Goal: Task Accomplishment & Management: Manage account settings

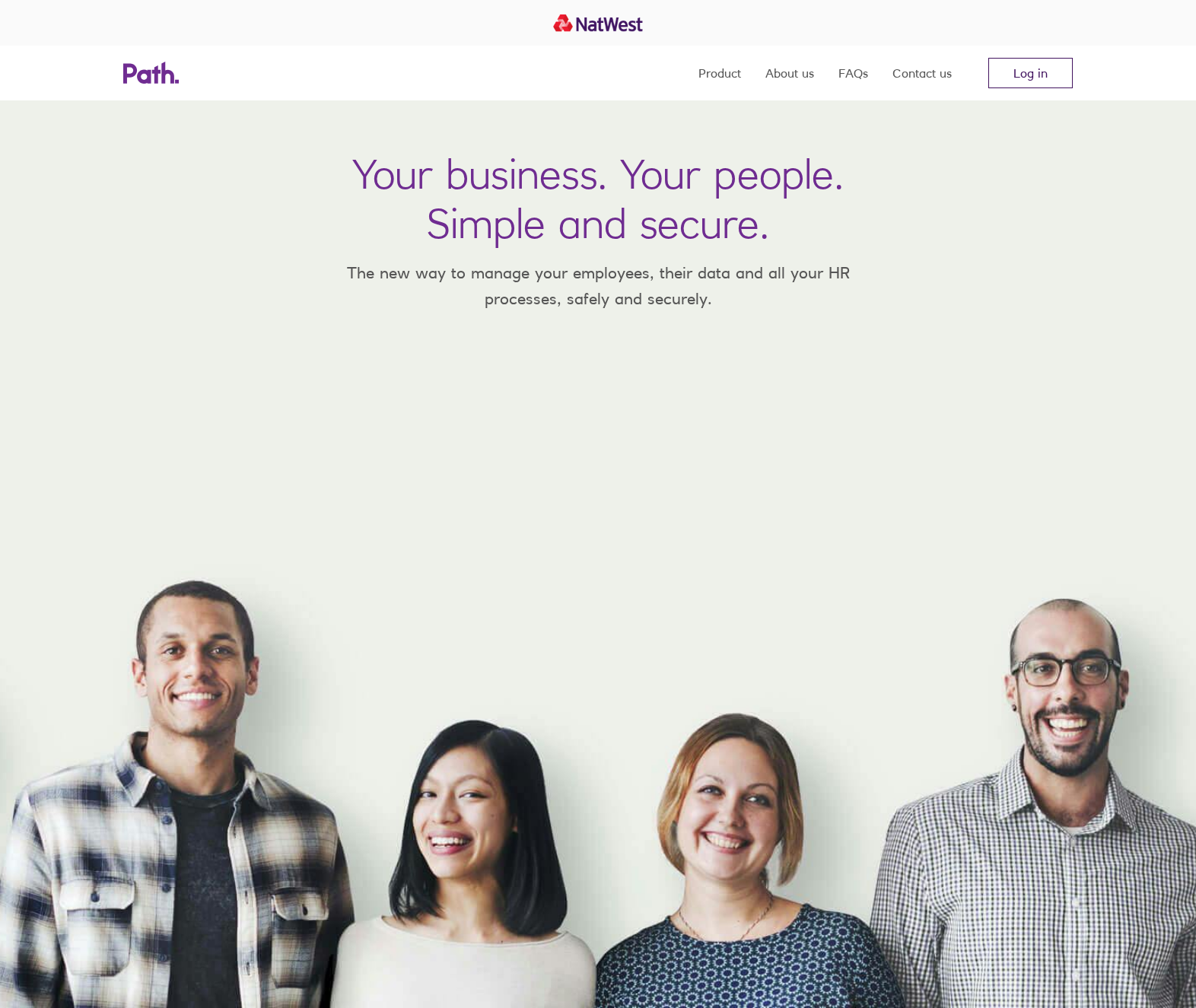
click at [1037, 70] on link "Log in" at bounding box center [1030, 73] width 85 height 30
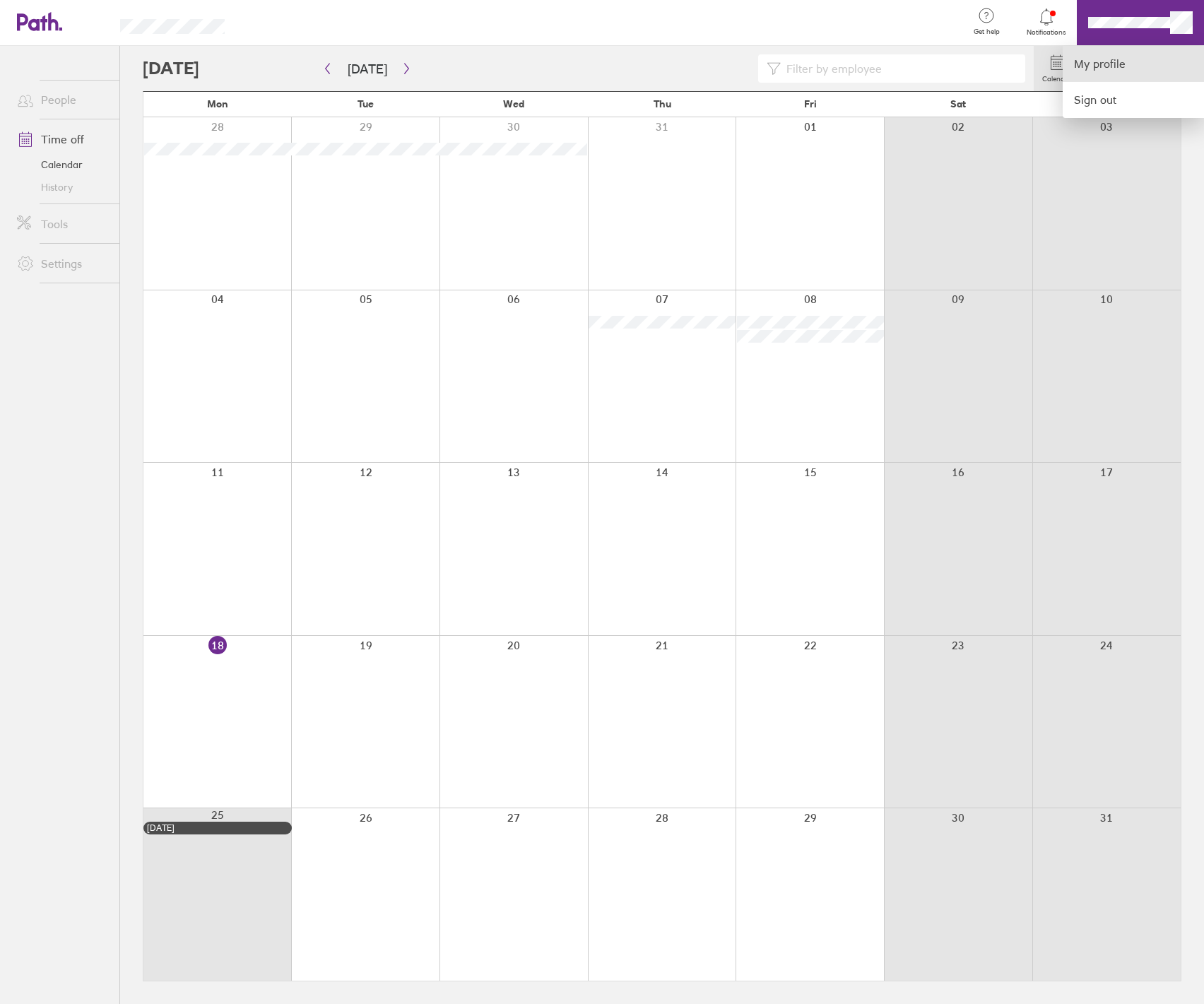
click at [842, 58] on link "My profile" at bounding box center [1133, 64] width 141 height 36
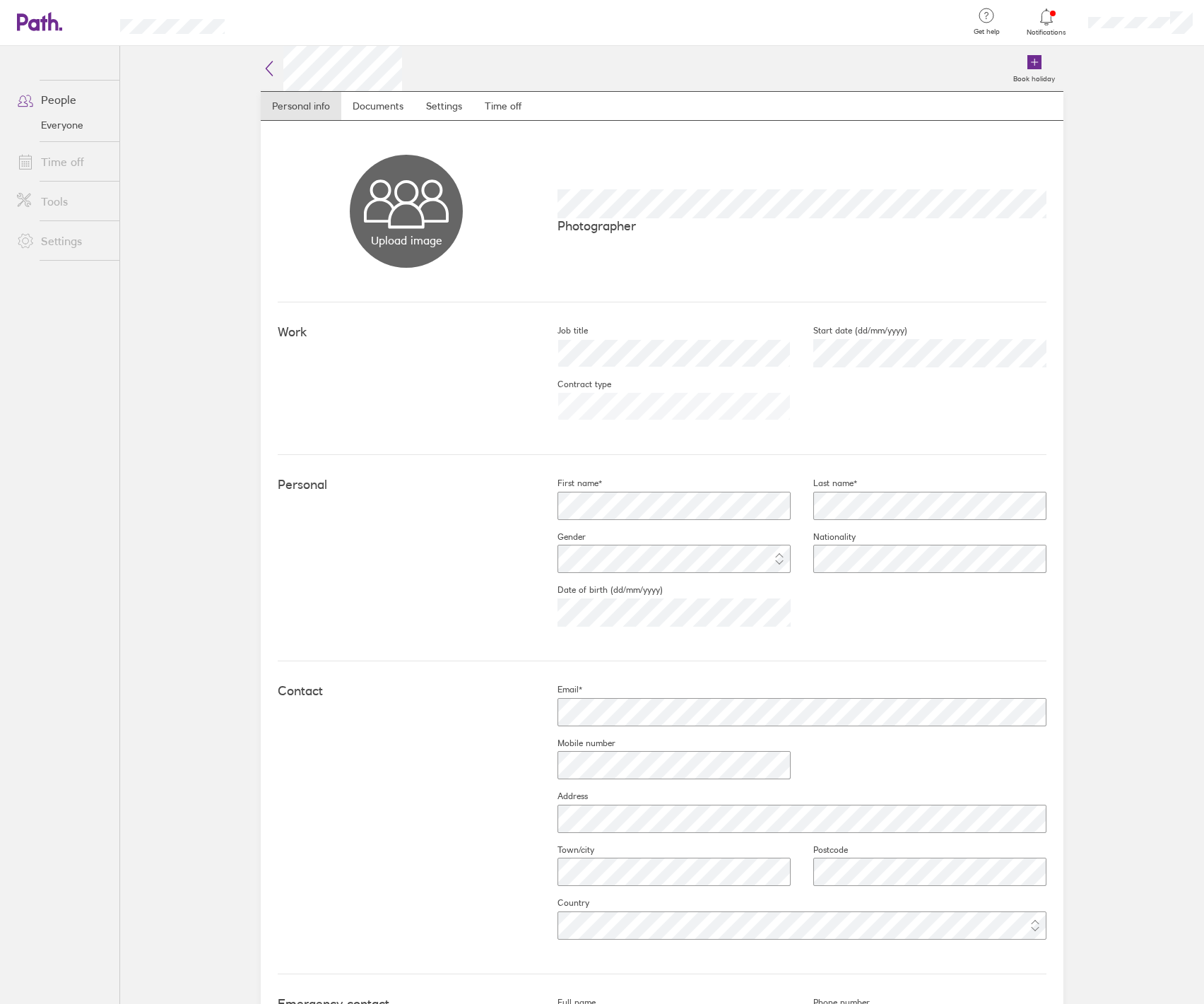
click at [60, 172] on link "Time off" at bounding box center [62, 162] width 114 height 28
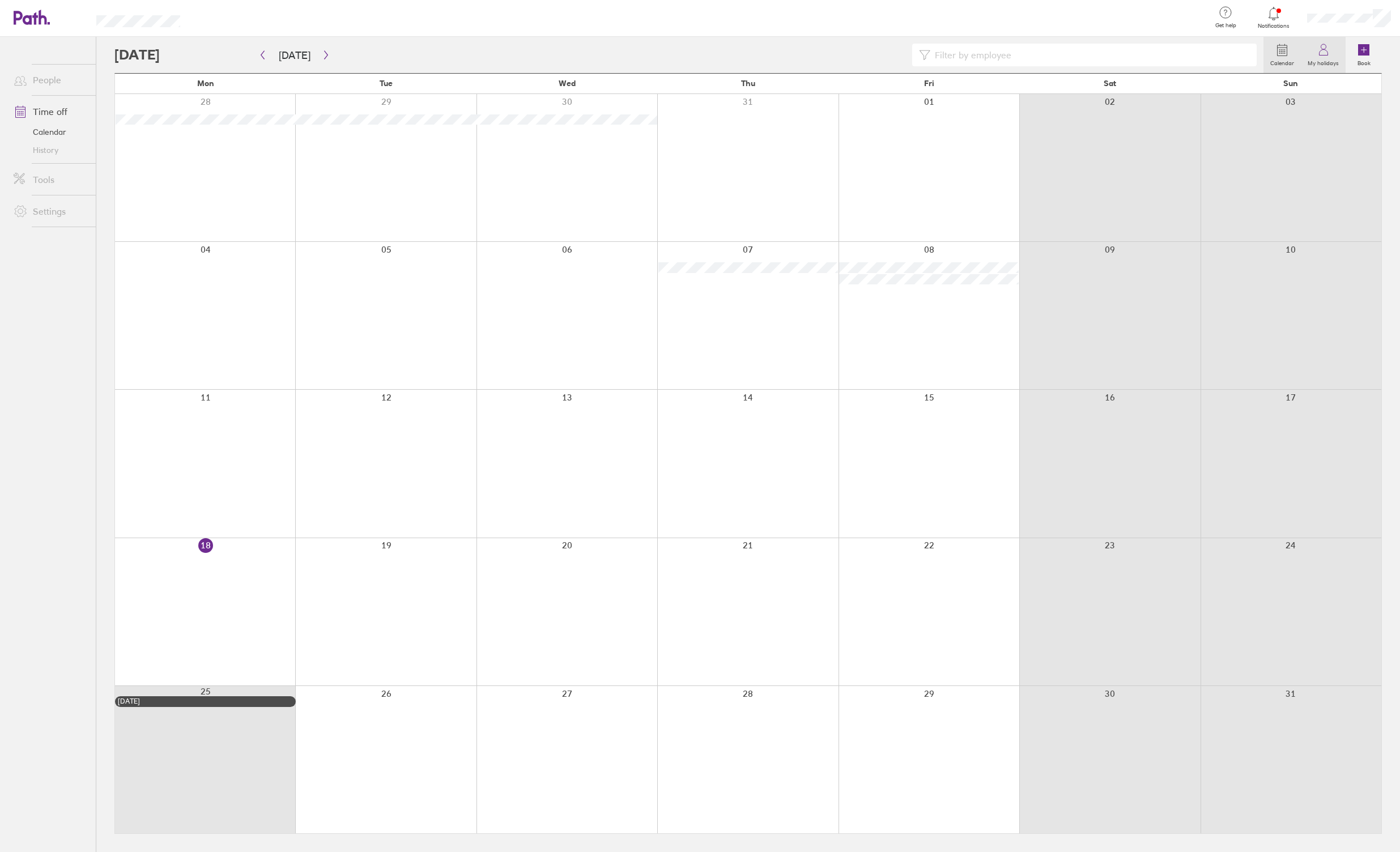
click at [676, 51] on link "My holidays" at bounding box center [1323, 55] width 45 height 36
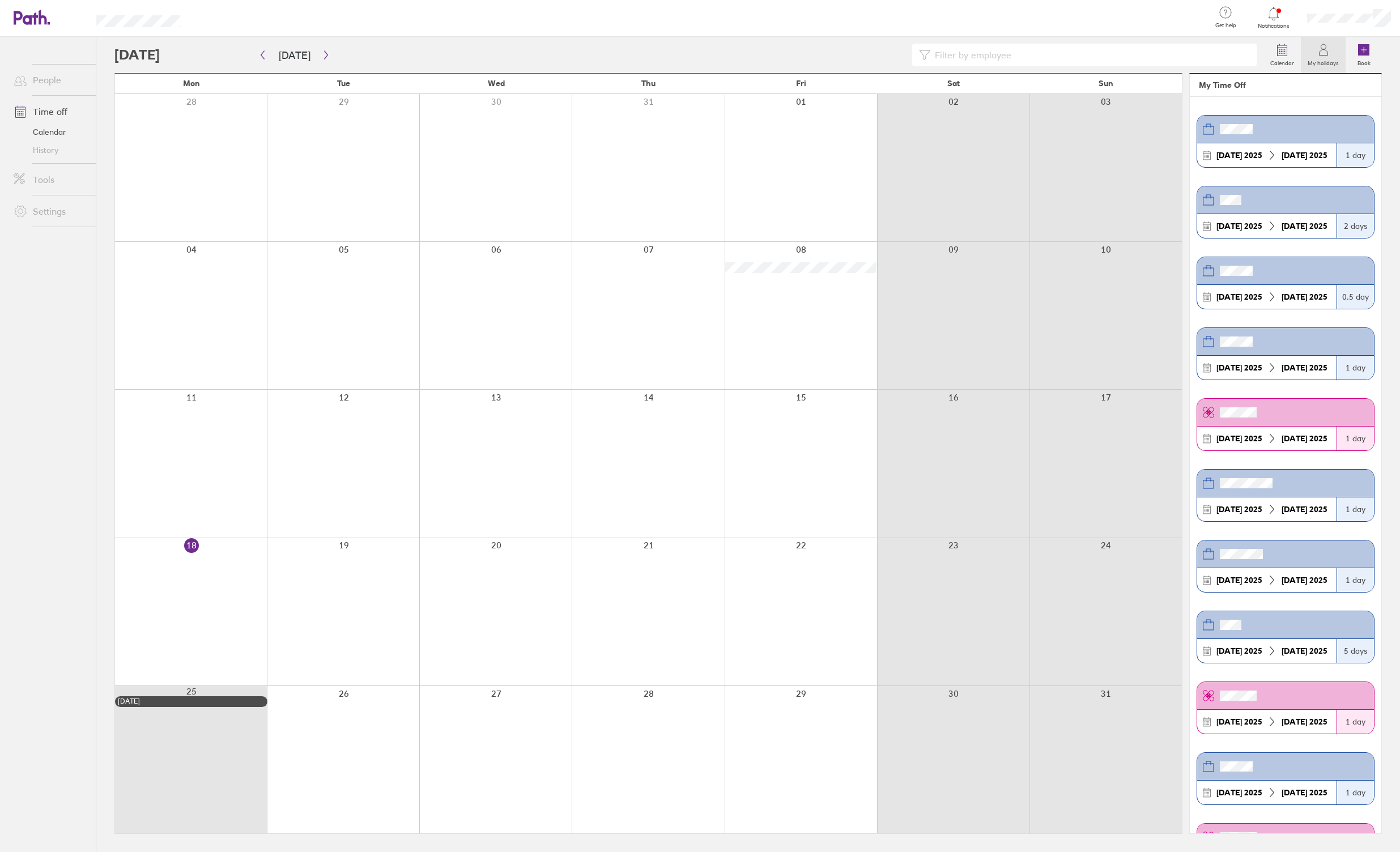
click at [676, 54] on icon at bounding box center [1282, 50] width 13 height 13
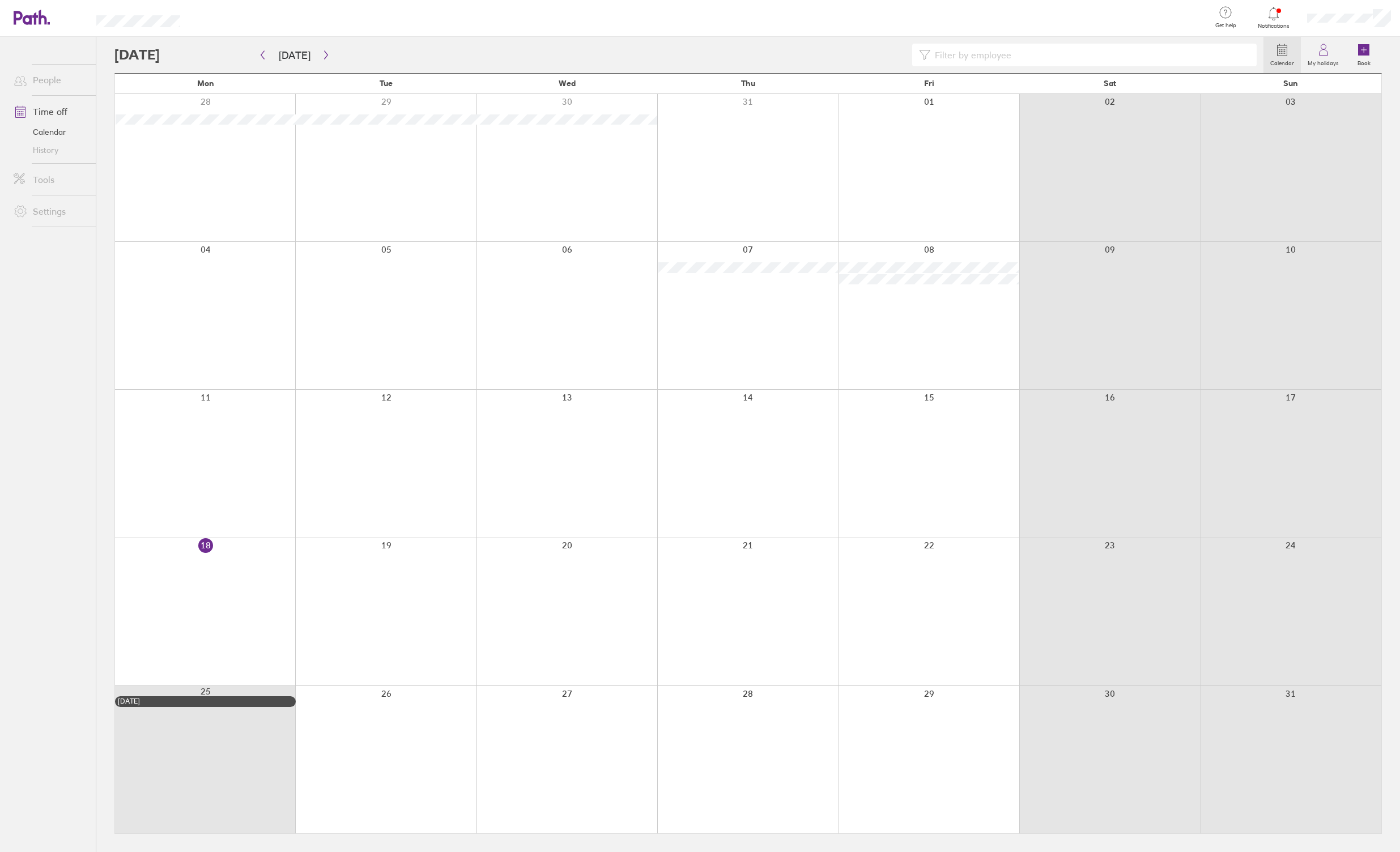
click at [676, 18] on icon at bounding box center [1273, 13] width 13 height 13
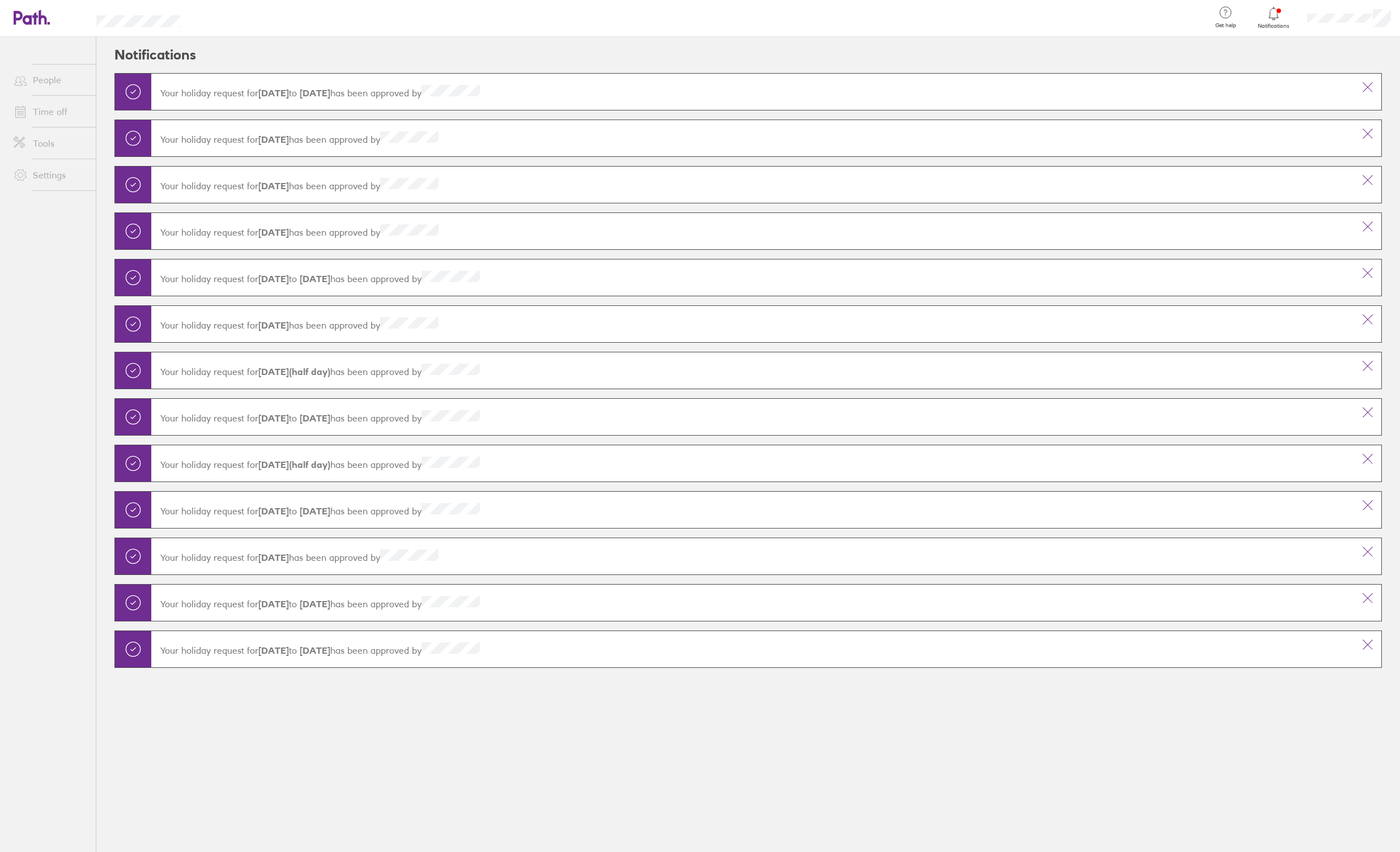
click at [57, 112] on link "Time off" at bounding box center [50, 111] width 91 height 23
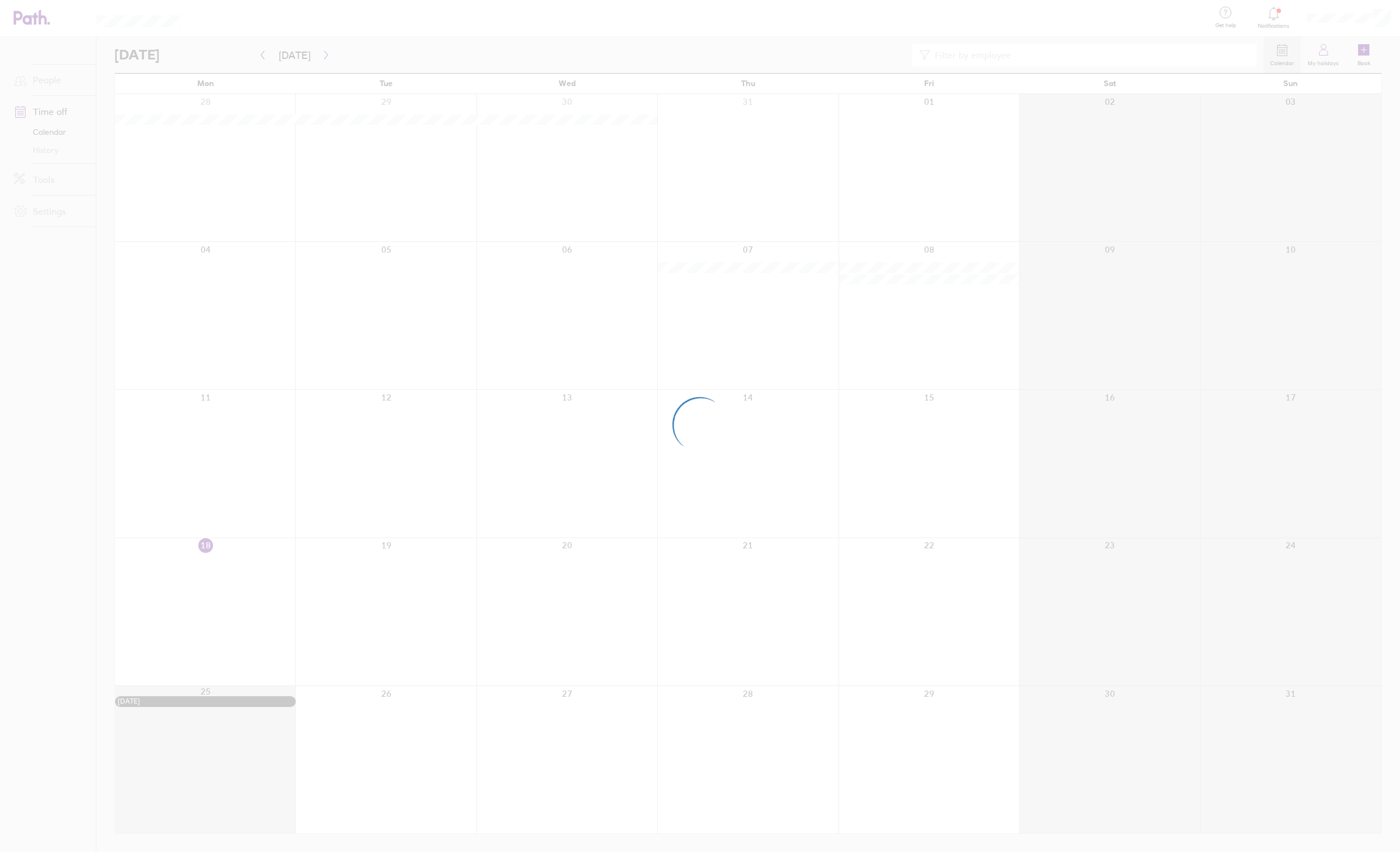
click at [40, 145] on div at bounding box center [700, 426] width 1400 height 852
click at [41, 179] on div at bounding box center [700, 426] width 1400 height 852
click at [49, 179] on link "Tools" at bounding box center [50, 179] width 91 height 23
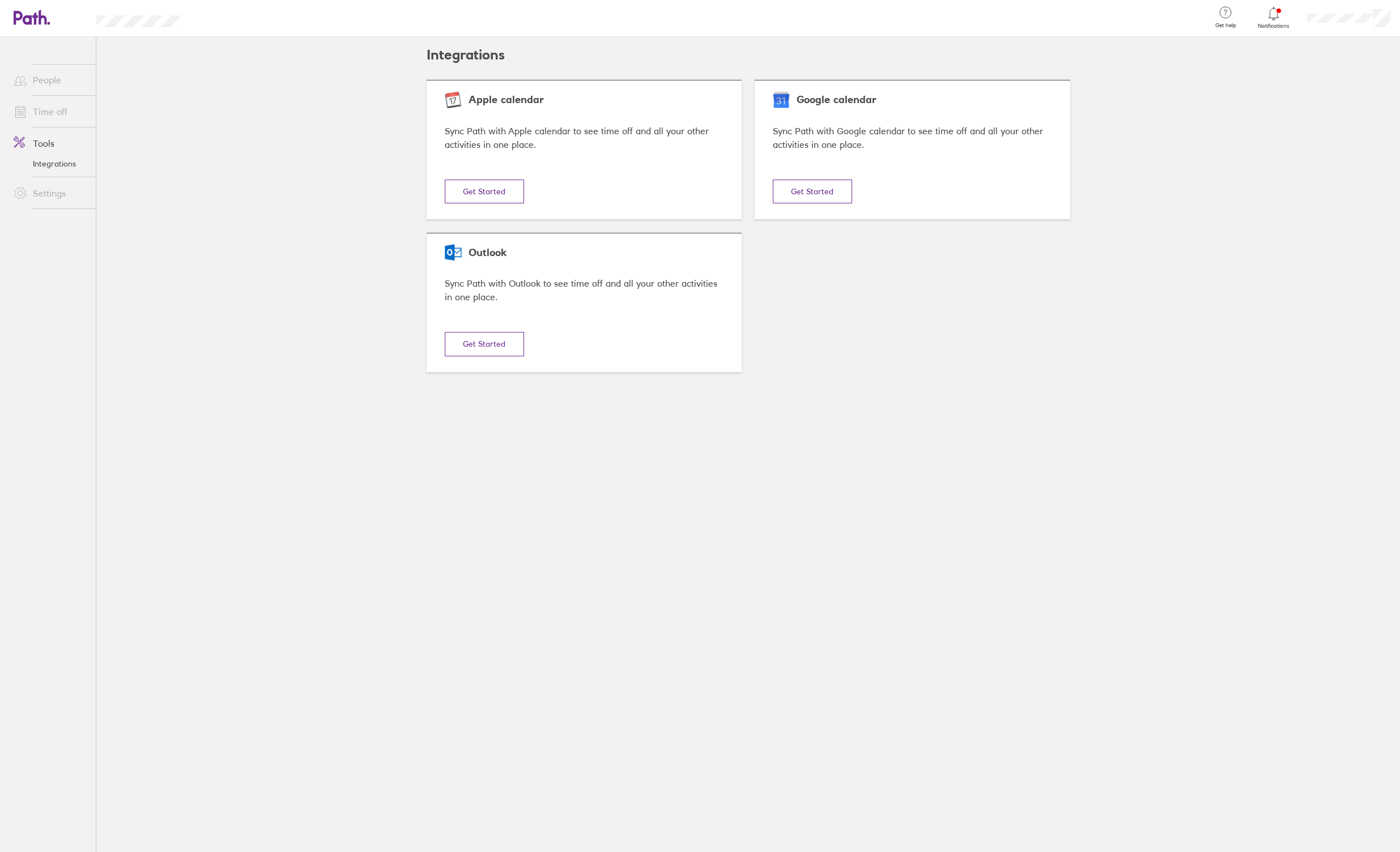
click at [44, 142] on link "Tools" at bounding box center [50, 143] width 91 height 23
click at [54, 113] on link "Time off" at bounding box center [50, 111] width 91 height 23
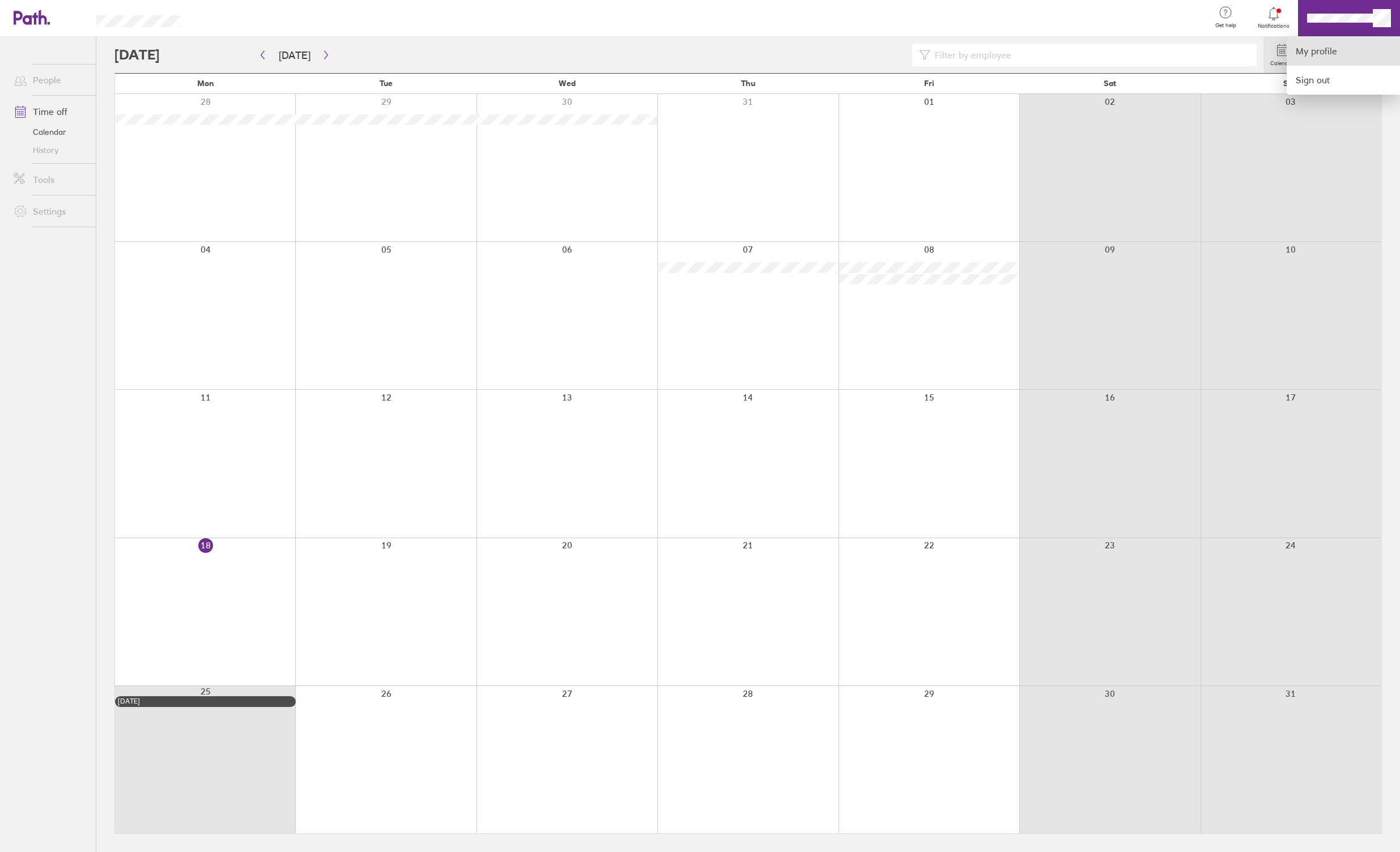
click at [676, 53] on link "My profile" at bounding box center [1343, 51] width 113 height 29
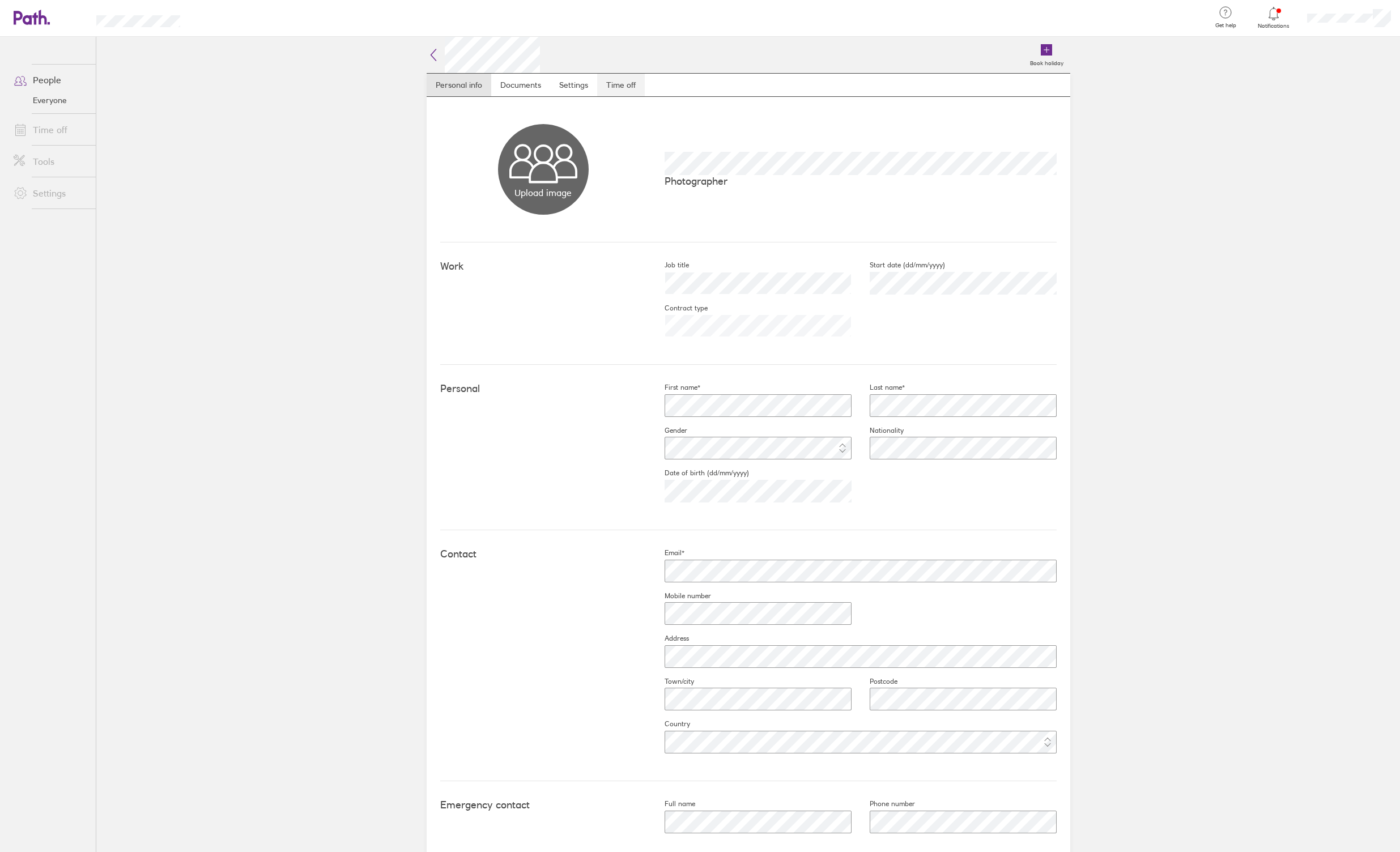
click at [621, 85] on link "Time off" at bounding box center [620, 85] width 47 height 23
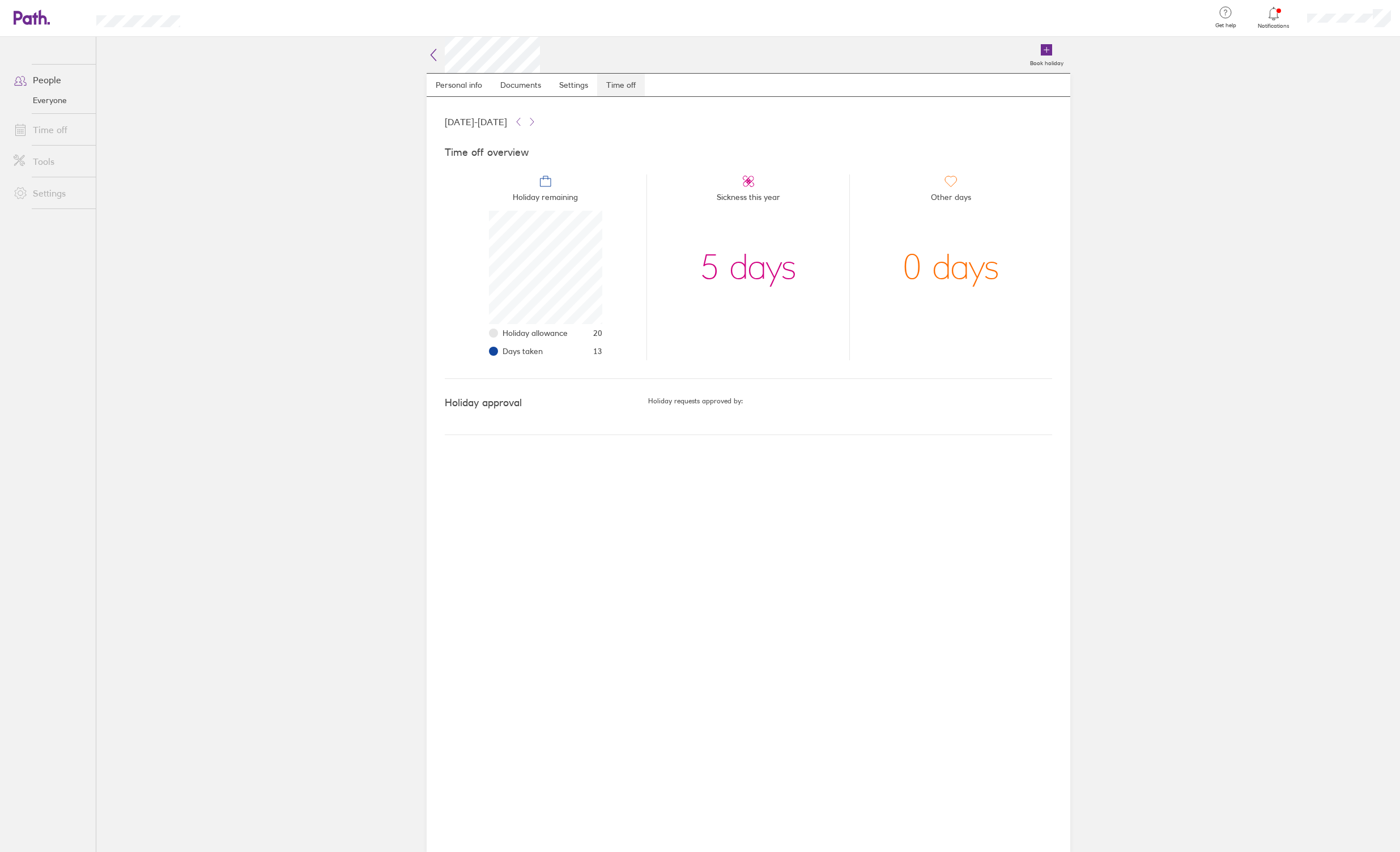
scroll to position [113, 113]
drag, startPoint x: 785, startPoint y: 275, endPoint x: 704, endPoint y: 279, distance: 81.1
click at [676, 279] on li "Sickness this year 5 days" at bounding box center [748, 267] width 203 height 186
